Goal: Task Accomplishment & Management: Complete application form

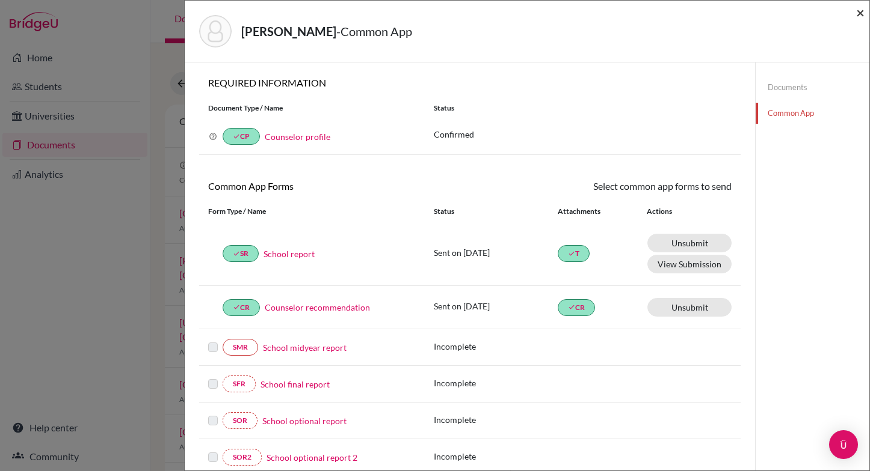
click at [857, 14] on span "×" at bounding box center [860, 12] width 8 height 17
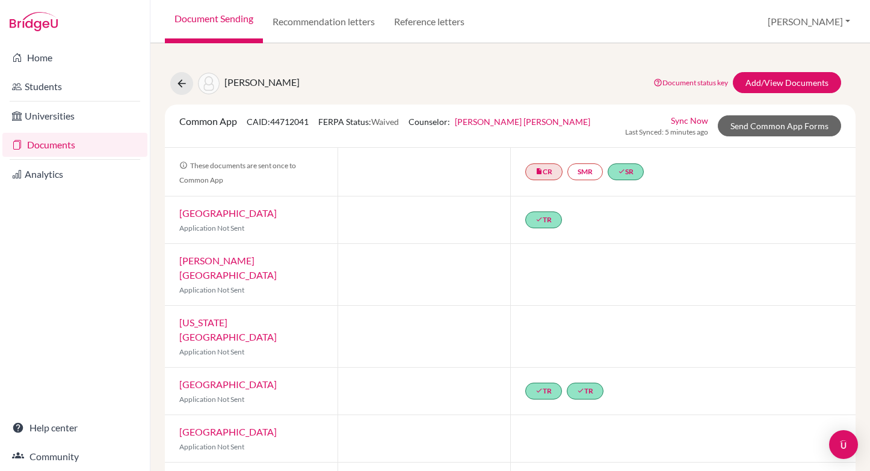
click at [46, 144] on link "Documents" at bounding box center [74, 145] width 145 height 24
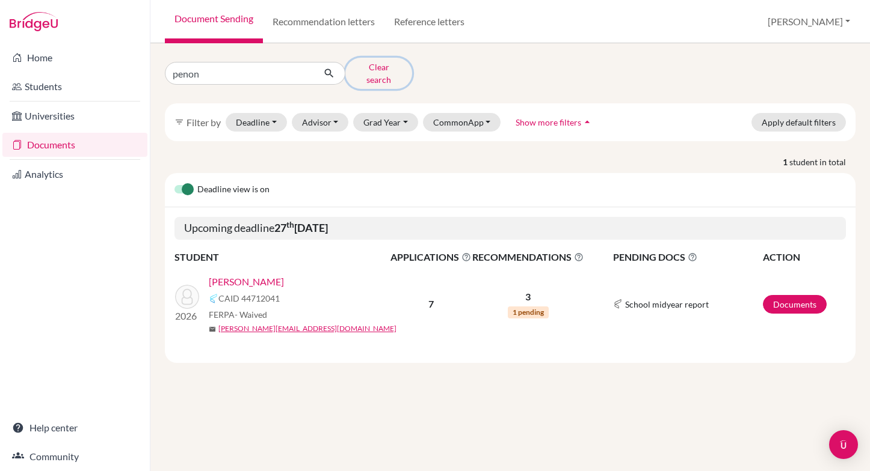
click at [366, 69] on button "Clear search" at bounding box center [378, 73] width 67 height 31
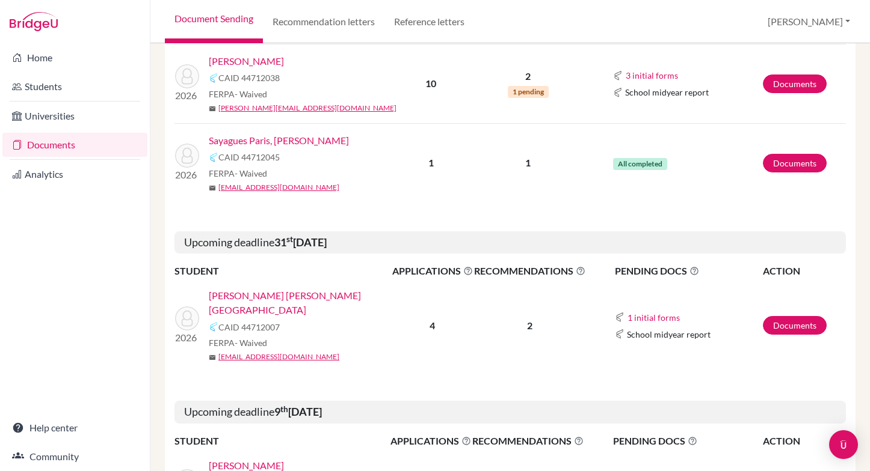
scroll to position [1457, 0]
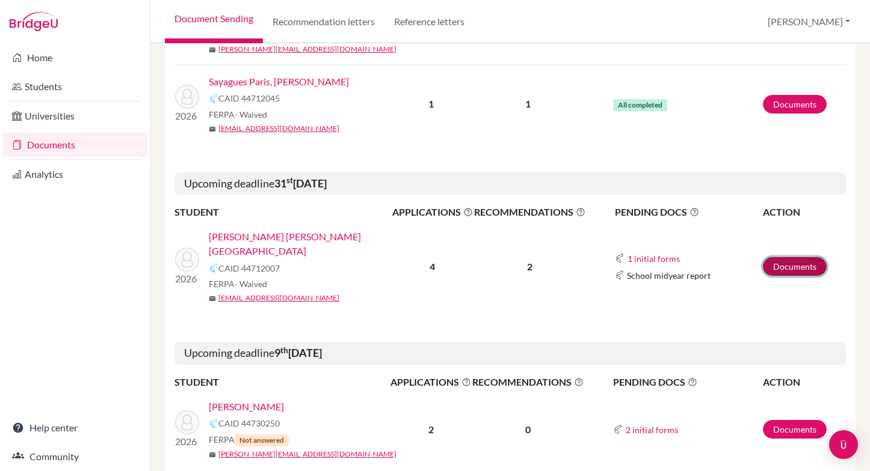
click at [785, 260] on link "Documents" at bounding box center [794, 266] width 64 height 19
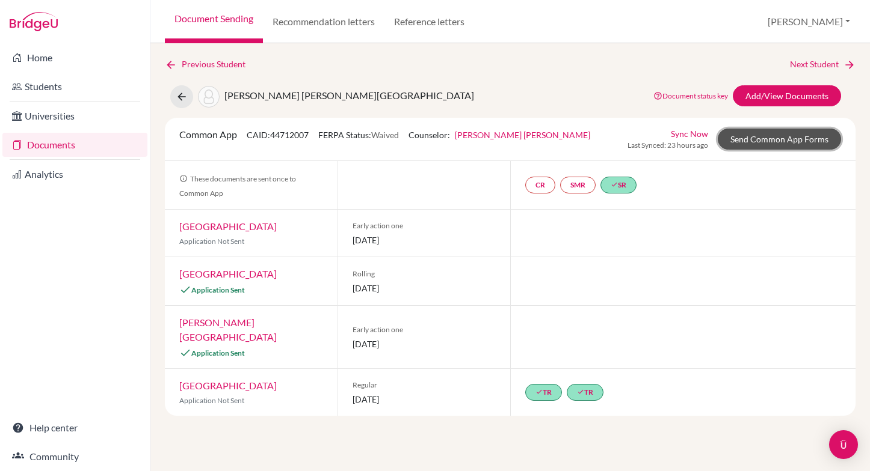
click at [751, 140] on link "Send Common App Forms" at bounding box center [778, 139] width 123 height 21
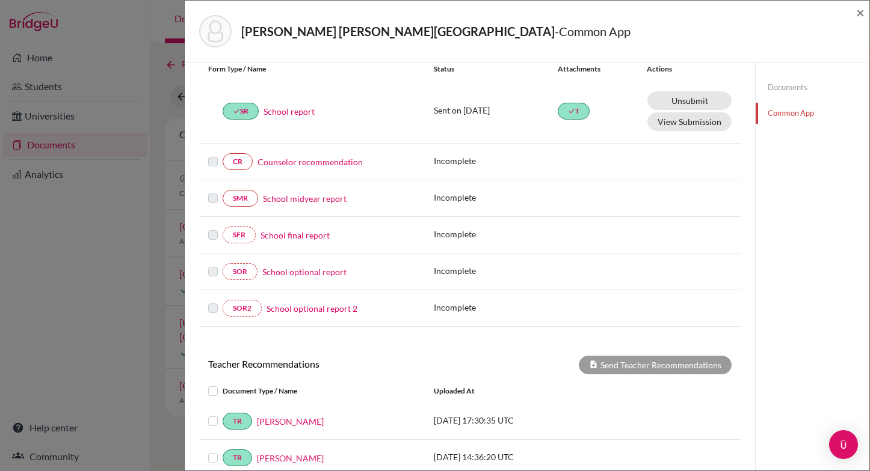
scroll to position [144, 0]
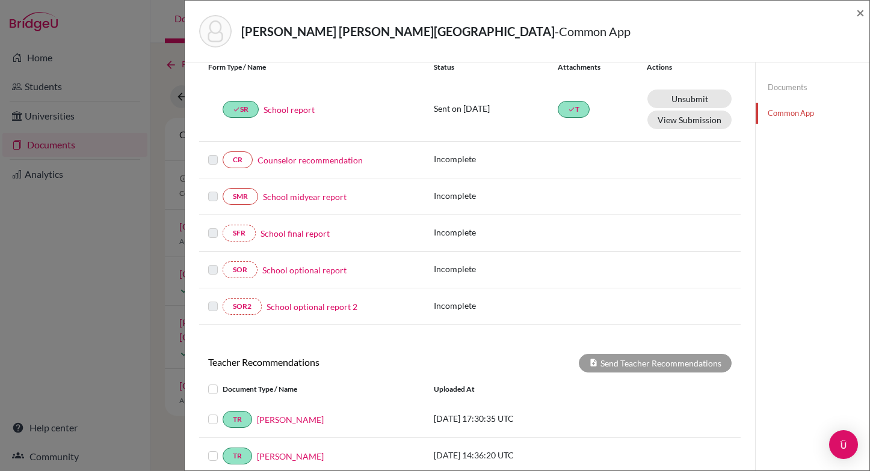
click at [317, 161] on link "Counselor recommendation" at bounding box center [309, 160] width 105 height 13
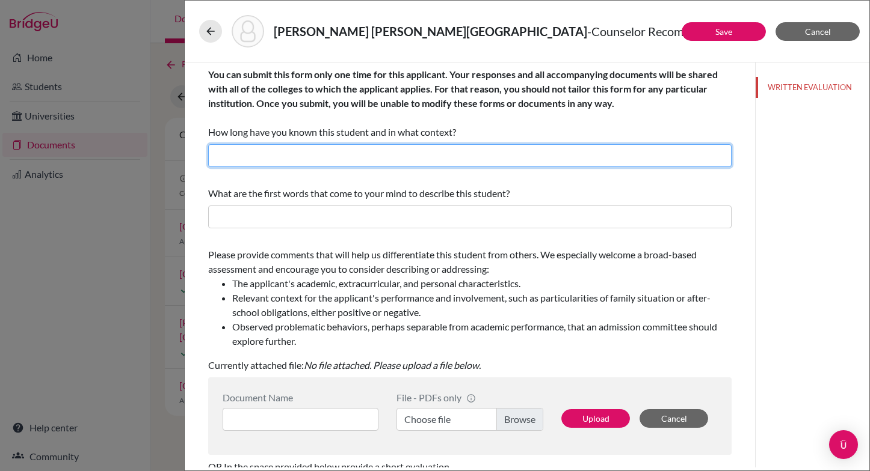
click at [379, 157] on input "text" at bounding box center [469, 155] width 523 height 23
type input "I have known her for over three years as her college counselor, academic adviso…"
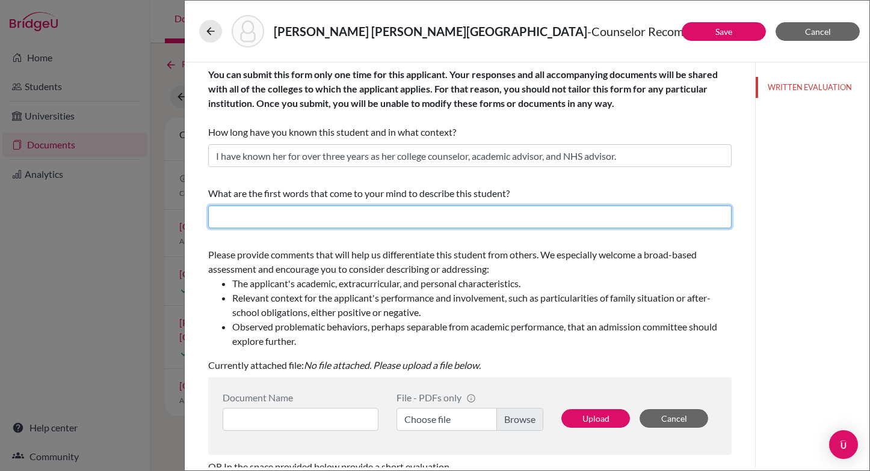
type input "She is proactive, determined, innovative. She changes the status quo for the im…"
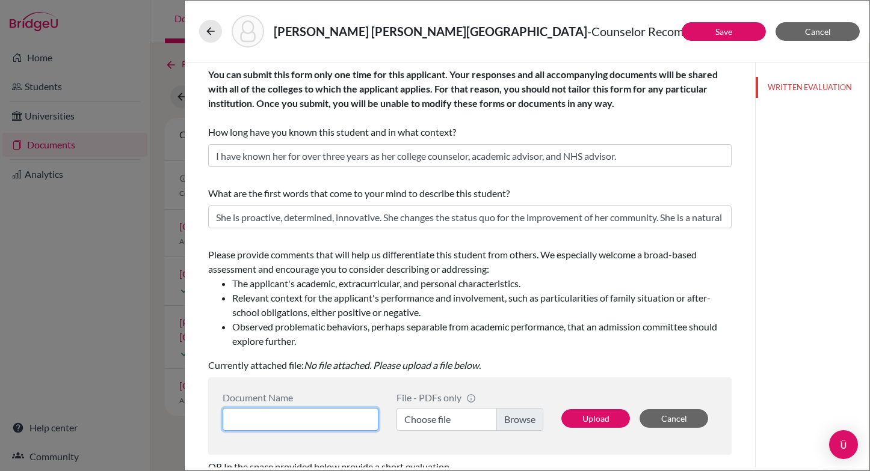
type input "Counselor LOR"
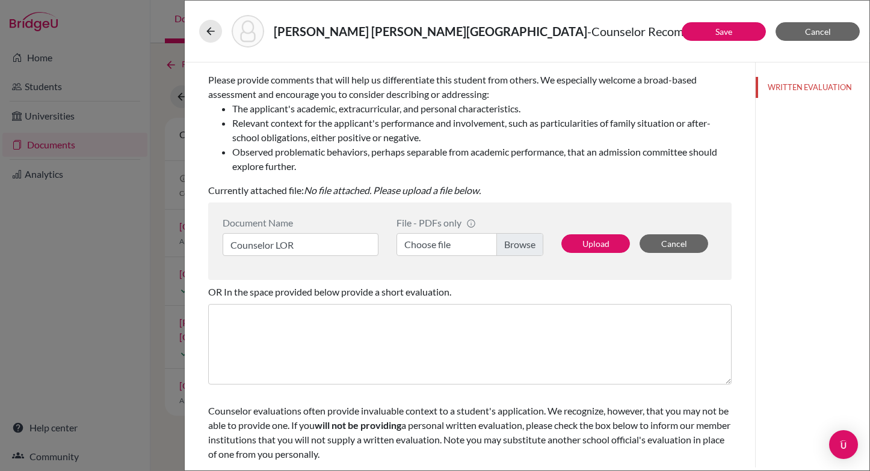
scroll to position [177, 0]
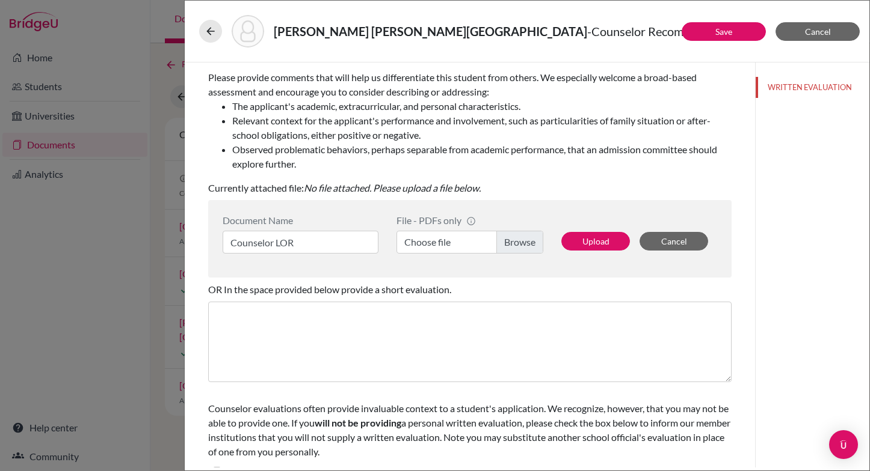
click at [519, 244] on label "Choose file" at bounding box center [469, 242] width 147 height 23
click at [519, 244] on input "Choose file" at bounding box center [469, 242] width 147 height 23
click at [591, 243] on button "Upload" at bounding box center [595, 241] width 69 height 19
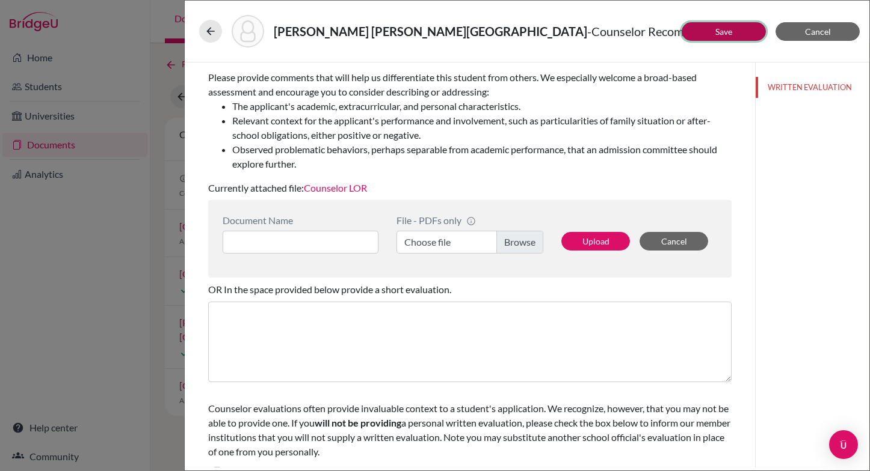
click at [722, 30] on link "Save" at bounding box center [723, 31] width 17 height 10
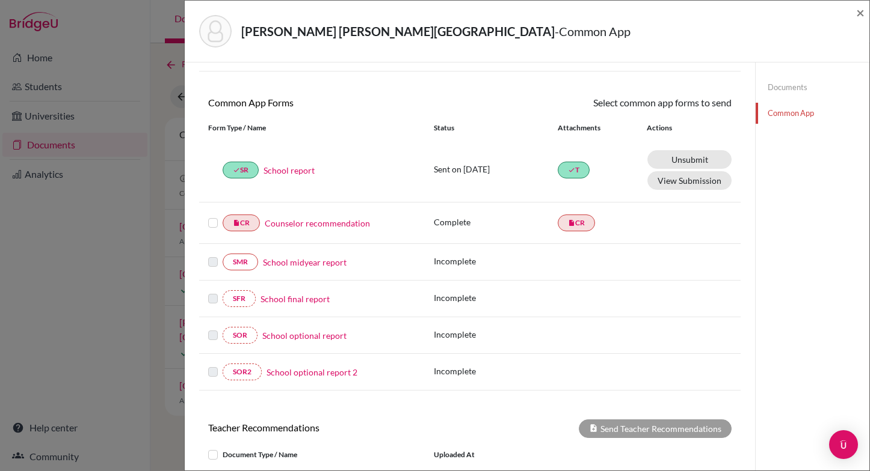
scroll to position [78, 0]
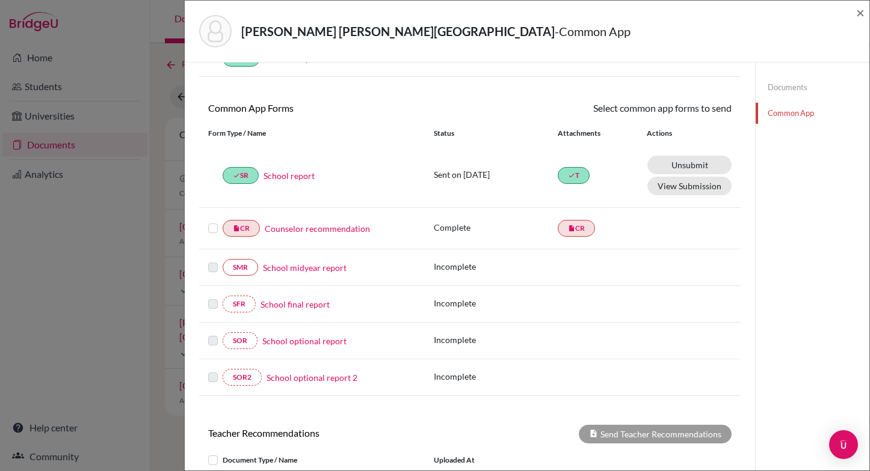
click at [212, 221] on label at bounding box center [213, 221] width 10 height 0
click at [0, 0] on input "checkbox" at bounding box center [0, 0] width 0 height 0
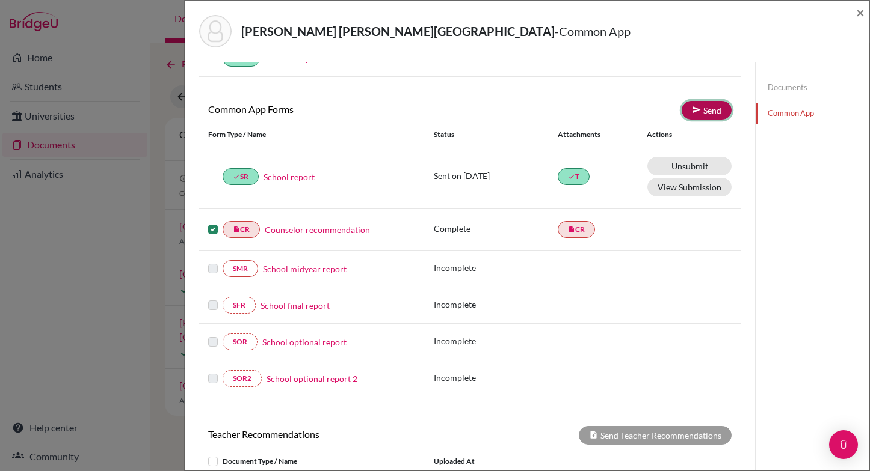
click at [696, 104] on link "Send" at bounding box center [706, 110] width 50 height 19
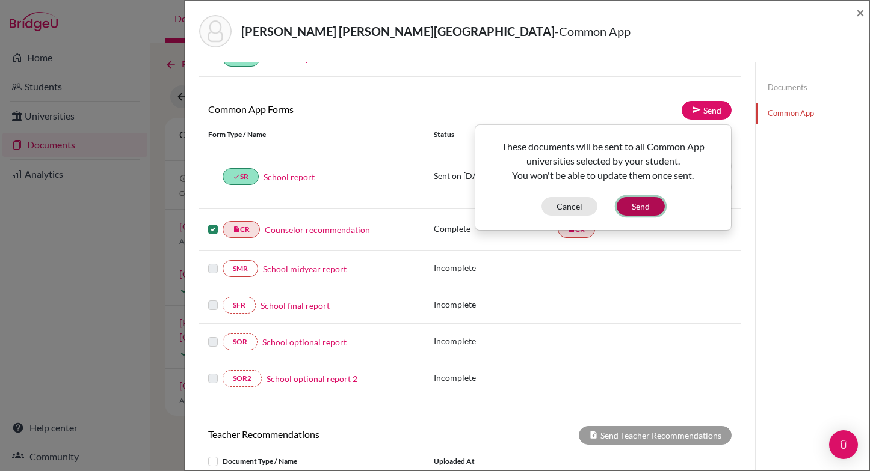
click at [625, 203] on button "Send" at bounding box center [640, 206] width 48 height 19
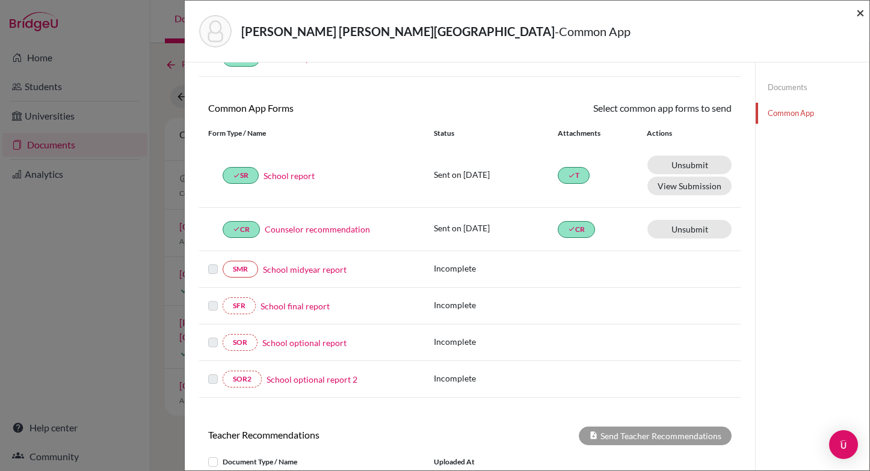
drag, startPoint x: 859, startPoint y: 13, endPoint x: 833, endPoint y: 34, distance: 33.3
click at [859, 13] on span "×" at bounding box center [860, 12] width 8 height 17
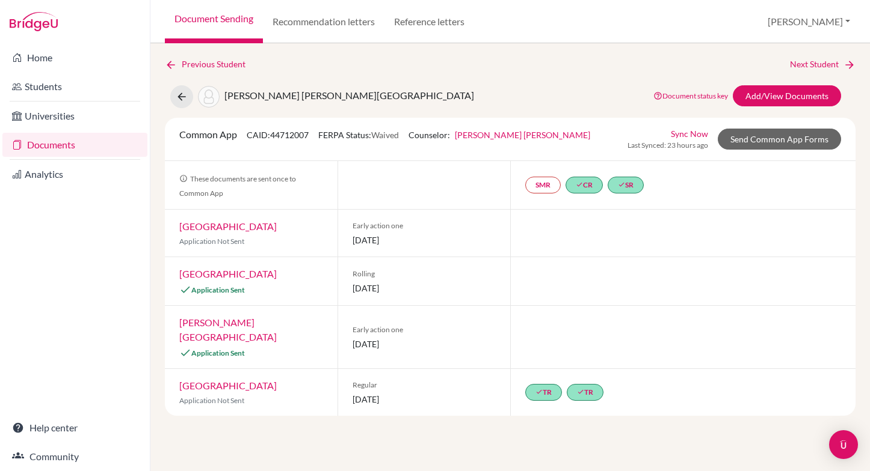
click at [694, 133] on link "Sync Now" at bounding box center [688, 133] width 37 height 13
